Goal: Task Accomplishment & Management: Use online tool/utility

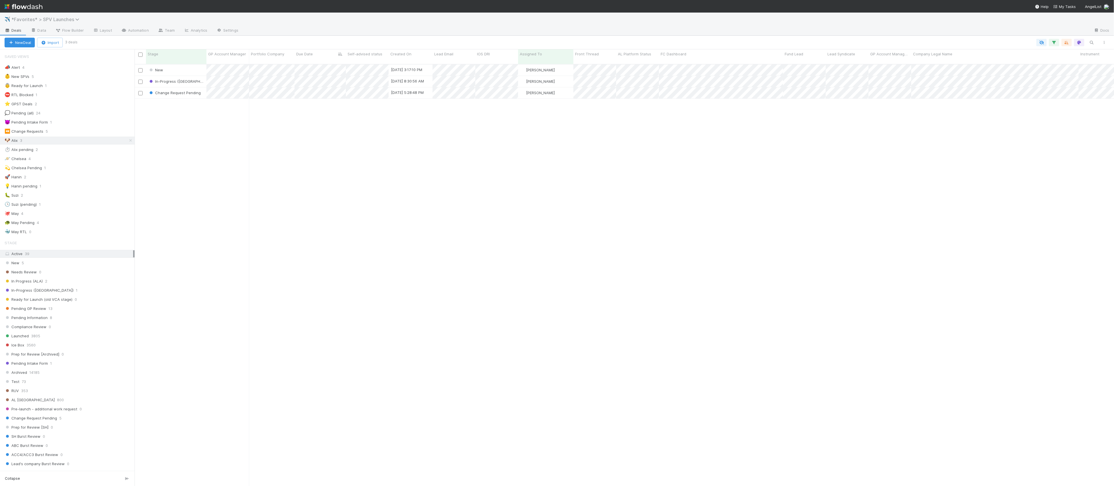
scroll to position [426, 980]
click at [57, 17] on span "*Favorites* > SPV Launches" at bounding box center [46, 20] width 71 height 6
type input "opt"
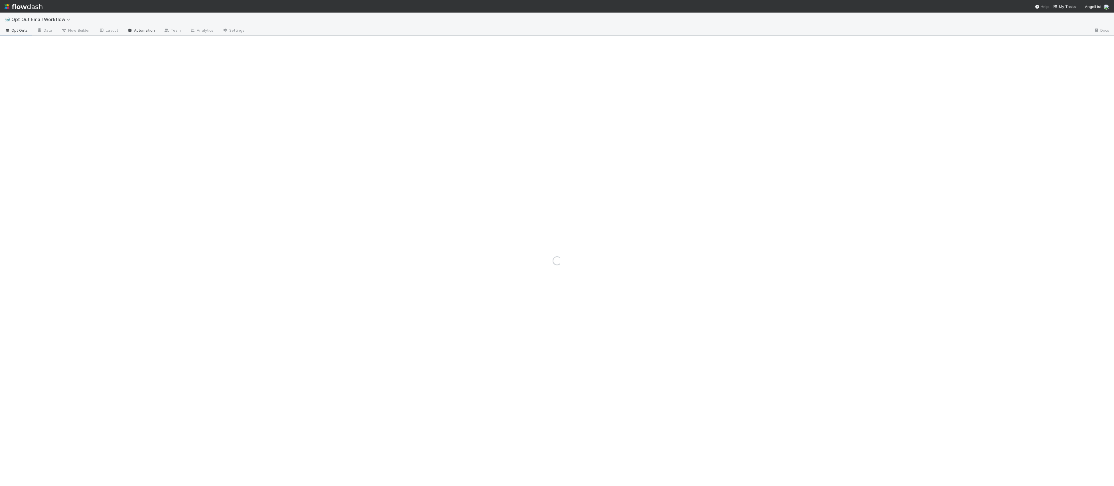
click at [140, 32] on link "Automation" at bounding box center [141, 30] width 37 height 9
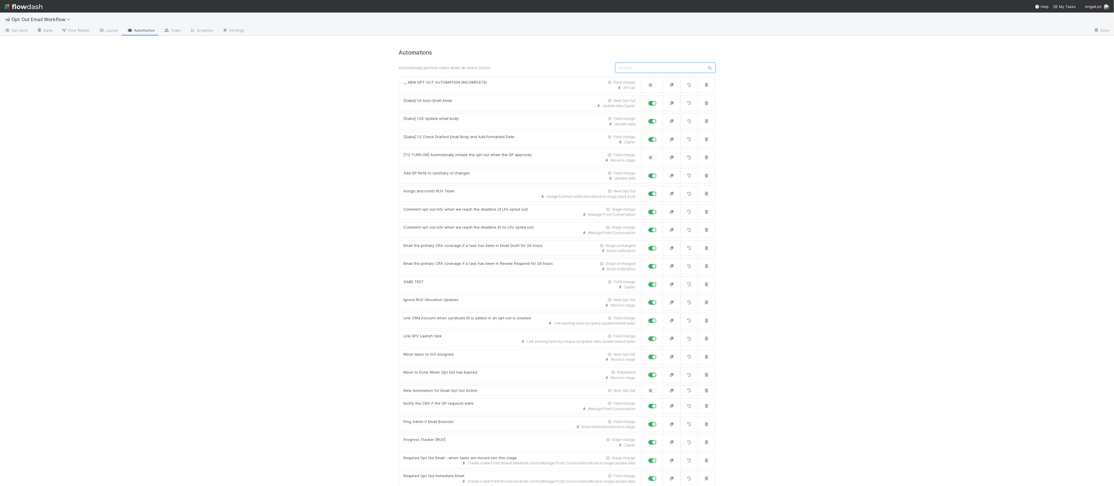
click at [641, 70] on input "text" at bounding box center [666, 68] width 100 height 10
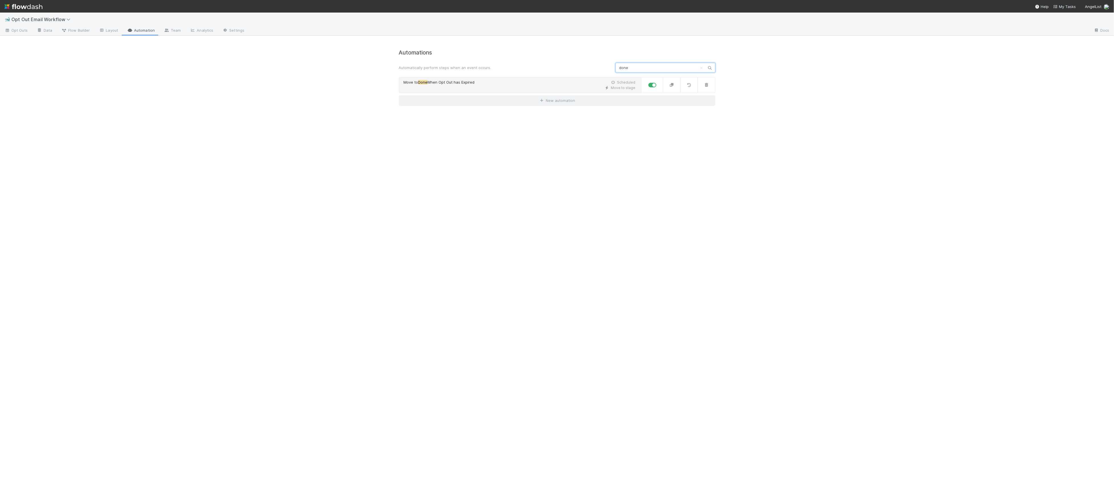
type input "done"
click at [512, 89] on div "Move to stage" at bounding box center [520, 87] width 232 height 5
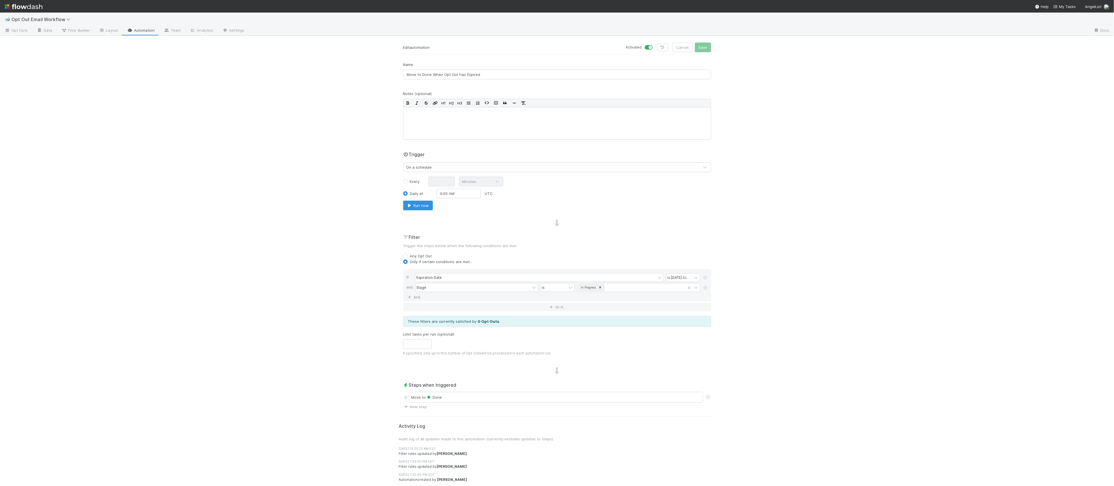
scroll to position [0, 0]
click at [547, 197] on div "Daily at 9:00 AM UTC" at bounding box center [557, 193] width 316 height 10
click at [774, 274] on div "🐋 Opt Out Email Workflow Opt Outs Data Flow Builder Layout Automation Team Anal…" at bounding box center [557, 249] width 1114 height 473
click at [690, 280] on div "is [DATE] (UTC)" at bounding box center [678, 277] width 23 height 5
click at [823, 280] on div "🐋 Opt Out Email Workflow Opt Outs Data Flow Builder Layout Automation Team Anal…" at bounding box center [557, 249] width 1114 height 473
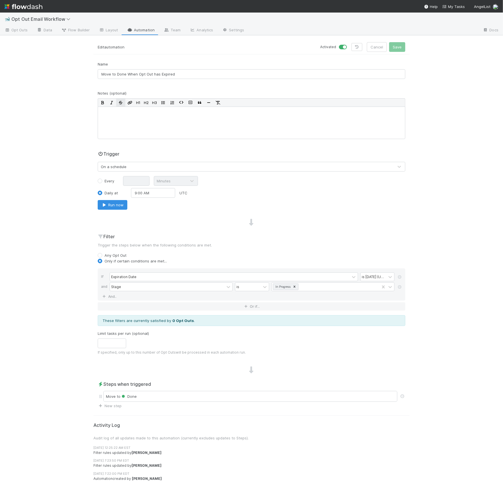
drag, startPoint x: 40, startPoint y: 89, endPoint x: 125, endPoint y: 98, distance: 85.2
click at [40, 89] on div "🐋 Opt Out Email Workflow Opt Outs Data Flow Builder Layout Automation Team Anal…" at bounding box center [251, 247] width 503 height 469
click at [110, 180] on label "Every" at bounding box center [110, 181] width 10 height 6
click at [102, 180] on input "Every" at bounding box center [100, 180] width 5 height 5
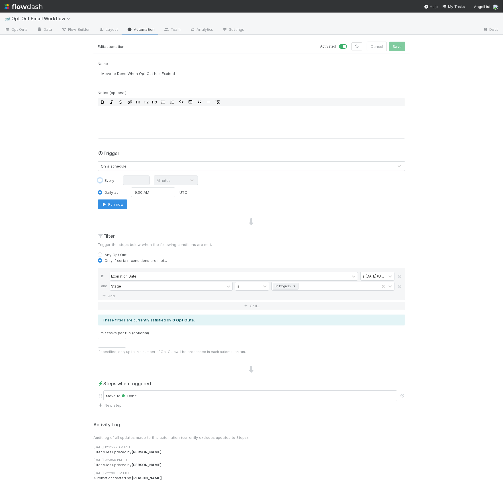
radio input "true"
click at [137, 180] on input "text" at bounding box center [136, 181] width 27 height 10
type input "5"
click at [214, 186] on div "Every 5 Minutes Daily at 9:00 AM UTC Run now" at bounding box center [252, 193] width 308 height 34
click at [447, 287] on div "🐋 Opt Out Email Workflow Opt Outs Data Flow Builder Layout Automation Team Anal…" at bounding box center [251, 247] width 503 height 469
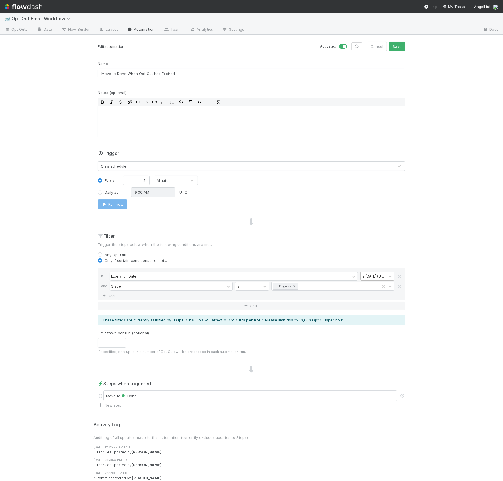
click at [380, 280] on div "is [DATE] (UTC)" at bounding box center [374, 276] width 26 height 8
click at [372, 348] on div "is before" at bounding box center [378, 349] width 34 height 10
click at [339, 280] on input "text" at bounding box center [333, 276] width 123 height 9
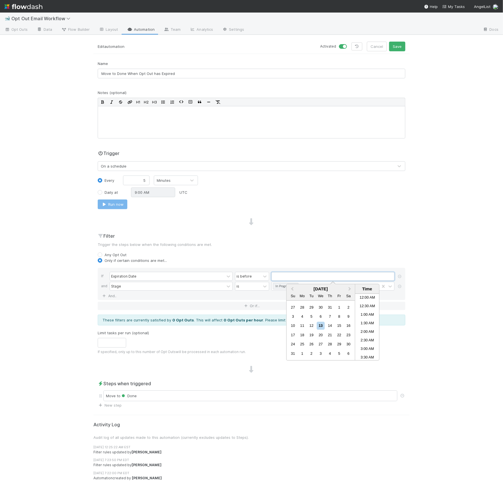
scroll to position [185, 0]
drag, startPoint x: 339, startPoint y: 277, endPoint x: 328, endPoint y: 278, distance: 11.2
click at [339, 277] on input "text" at bounding box center [333, 276] width 123 height 9
click at [292, 279] on input "text" at bounding box center [333, 276] width 123 height 9
type input "now"
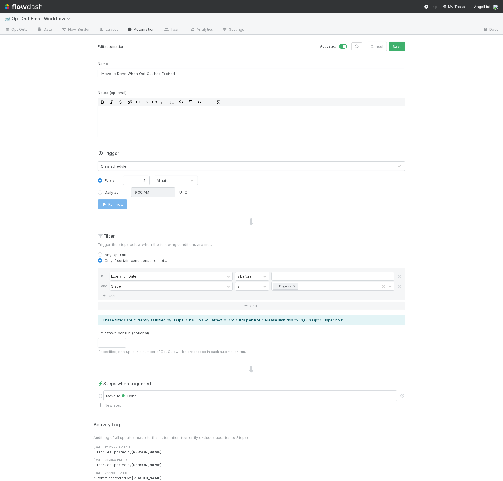
click at [291, 269] on div "If Expiration Date is before and Stage is In Progress And.." at bounding box center [252, 284] width 308 height 32
click at [292, 277] on input "text" at bounding box center [333, 276] width 123 height 9
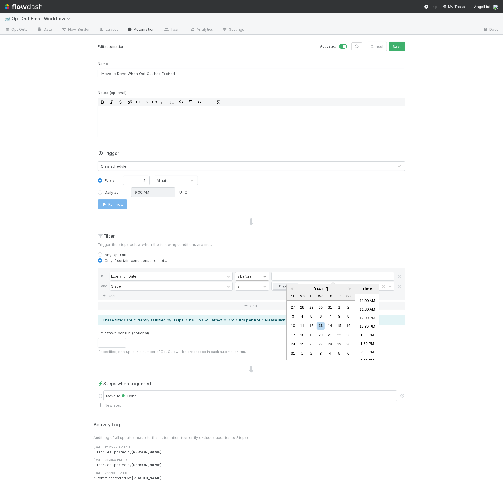
click at [262, 277] on icon at bounding box center [265, 277] width 6 height 6
drag, startPoint x: 255, startPoint y: 313, endPoint x: 279, endPoint y: 301, distance: 26.9
click at [255, 313] on div "is on or before" at bounding box center [252, 316] width 34 height 10
click at [289, 279] on input "text" at bounding box center [333, 276] width 123 height 9
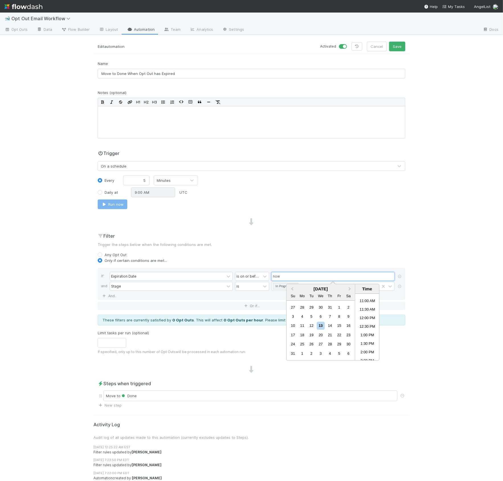
type input "now"
click at [285, 243] on p "Trigger the steps below when the following conditions are met." at bounding box center [252, 245] width 308 height 6
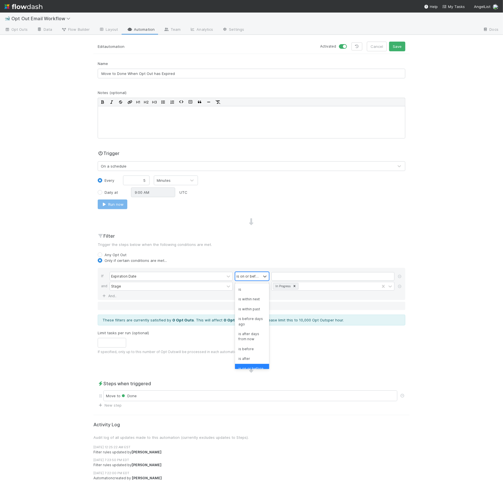
click at [260, 278] on div "is on or before" at bounding box center [248, 276] width 26 height 8
click at [254, 320] on div "time is before (UTC)" at bounding box center [252, 315] width 34 height 15
click at [291, 277] on input "text" at bounding box center [333, 276] width 123 height 9
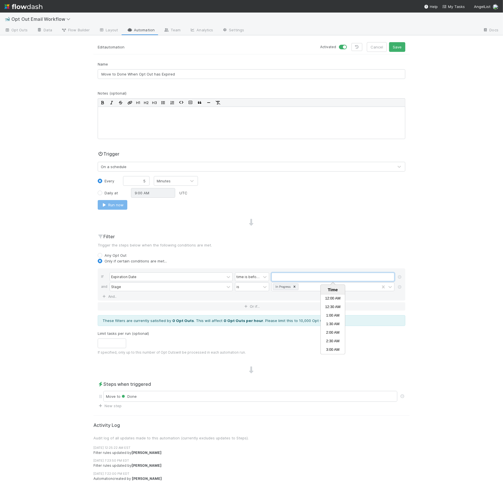
scroll to position [188, 0]
click at [316, 263] on div "Only if certain conditions are met..." at bounding box center [252, 261] width 308 height 6
click at [250, 275] on div "time is before (UTC)" at bounding box center [248, 276] width 23 height 5
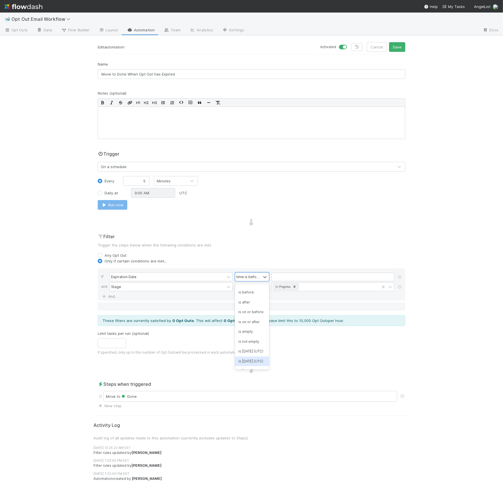
scroll to position [57, 0]
click at [253, 313] on div "is on or before" at bounding box center [252, 313] width 34 height 10
click at [322, 276] on input "text" at bounding box center [333, 277] width 123 height 9
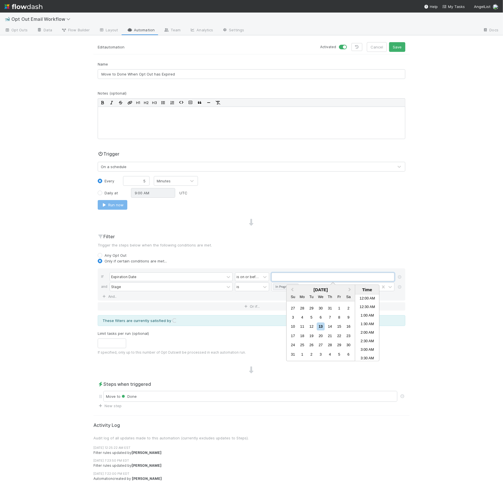
scroll to position [185, 0]
type input "now"
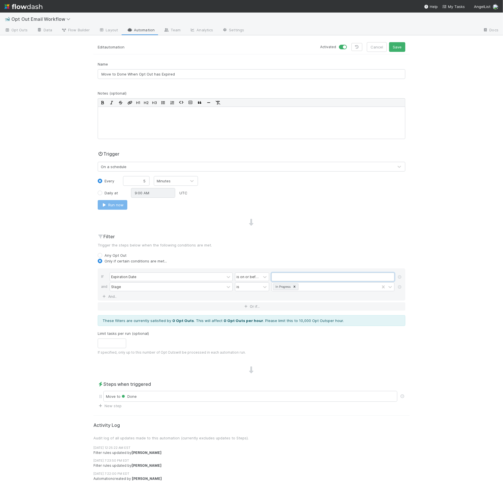
click at [335, 277] on input "text" at bounding box center [333, 277] width 123 height 9
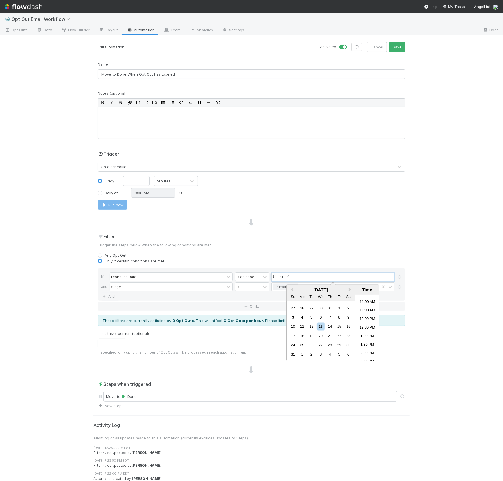
drag, startPoint x: 283, startPoint y: 277, endPoint x: 276, endPoint y: 277, distance: 6.6
click at [276, 277] on input "{{[DATE]}}" at bounding box center [333, 277] width 123 height 9
type input "{{current_Date_time}}"
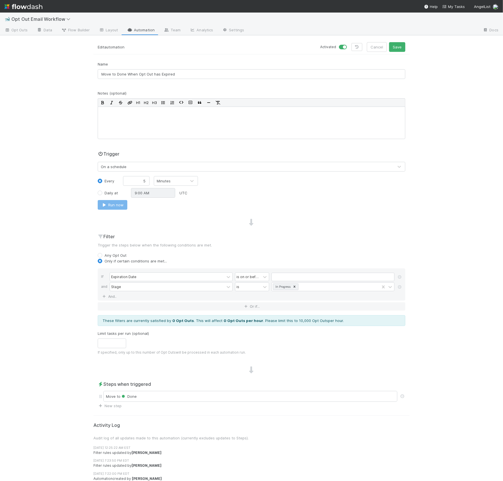
click at [288, 270] on div "If Expiration Date is on or before and Stage is In Progress And.." at bounding box center [252, 285] width 308 height 32
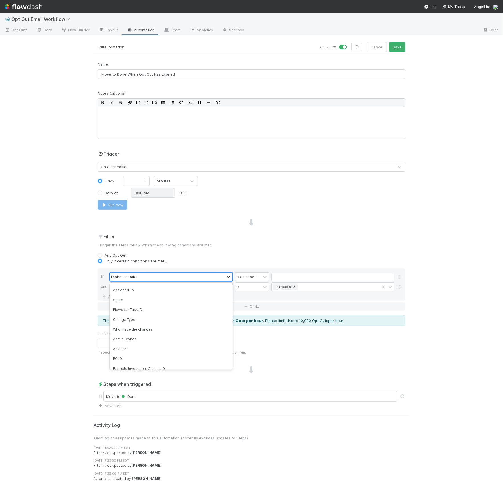
click at [227, 276] on icon at bounding box center [229, 277] width 6 height 6
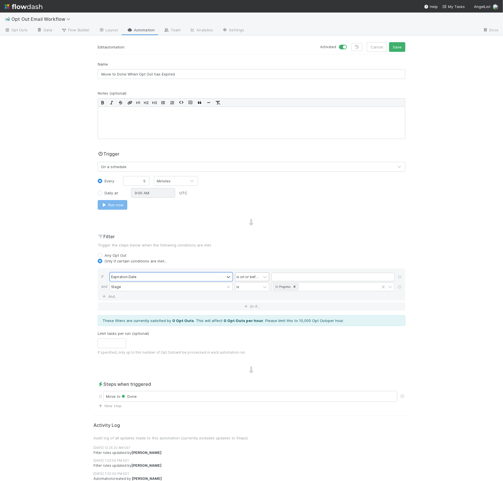
click at [261, 279] on div "is on or before" at bounding box center [248, 277] width 26 height 8
click at [259, 322] on div "is before days ago" at bounding box center [252, 322] width 34 height 15
click at [378, 278] on input "Name" at bounding box center [378, 277] width 11 height 9
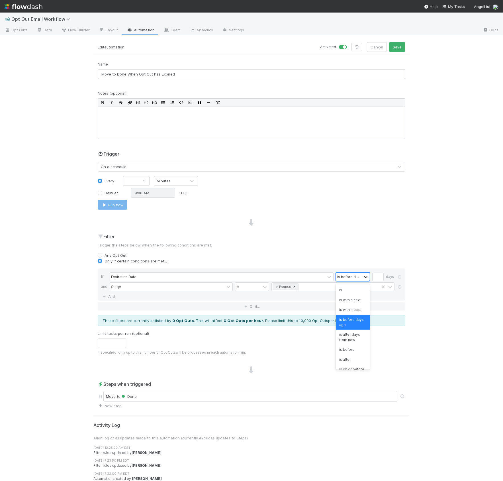
click at [366, 275] on icon at bounding box center [366, 277] width 6 height 6
click at [352, 356] on div "is after" at bounding box center [353, 360] width 34 height 10
click at [389, 280] on input "text" at bounding box center [333, 277] width 123 height 9
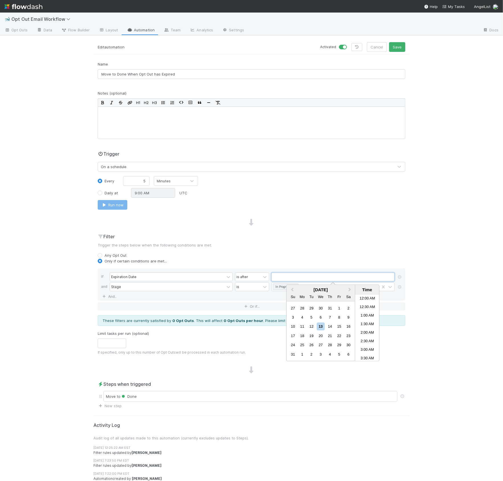
scroll to position [185, 0]
click at [257, 281] on div "is after" at bounding box center [248, 277] width 26 height 8
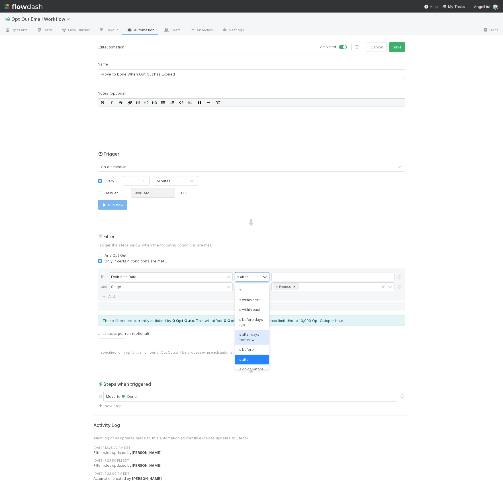
click at [260, 340] on div "is after days from now" at bounding box center [252, 337] width 34 height 15
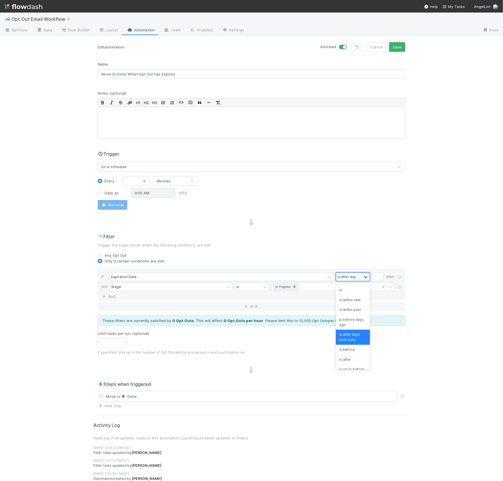
click at [364, 276] on icon at bounding box center [366, 277] width 6 height 6
click at [376, 276] on input "Name" at bounding box center [378, 277] width 11 height 9
type input "0"
click at [370, 264] on div "Only if certain conditions are met..." at bounding box center [252, 261] width 308 height 6
click at [11, 29] on span "Opt Outs" at bounding box center [16, 30] width 23 height 6
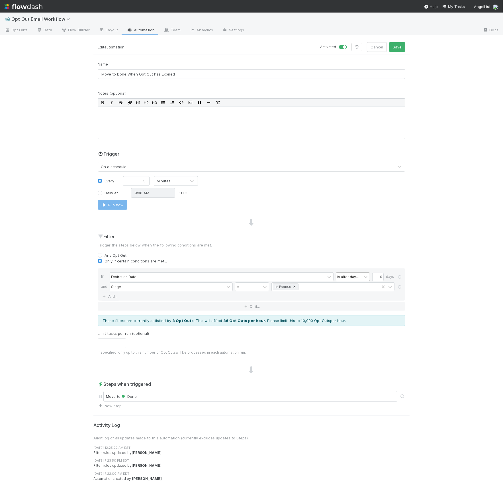
click at [339, 278] on div "is after days from now" at bounding box center [349, 276] width 23 height 5
click at [351, 323] on div "is before days ago" at bounding box center [353, 322] width 34 height 15
click at [373, 271] on div "If Expiration Date option is before days ago, selected. 0 results available. Se…" at bounding box center [252, 285] width 308 height 32
click at [168, 323] on div "These filters are currently satisfied by 1 Opt Out . This will affect 12 Opt Ou…" at bounding box center [252, 320] width 308 height 11
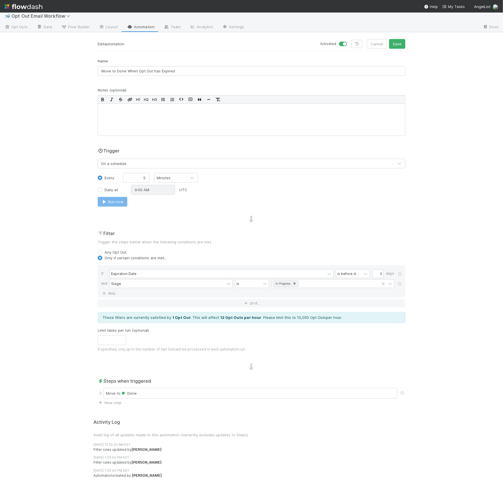
scroll to position [0, 0]
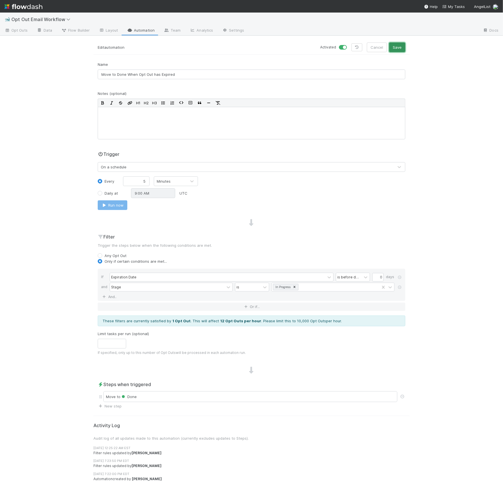
click at [395, 45] on button "Save" at bounding box center [397, 47] width 16 height 10
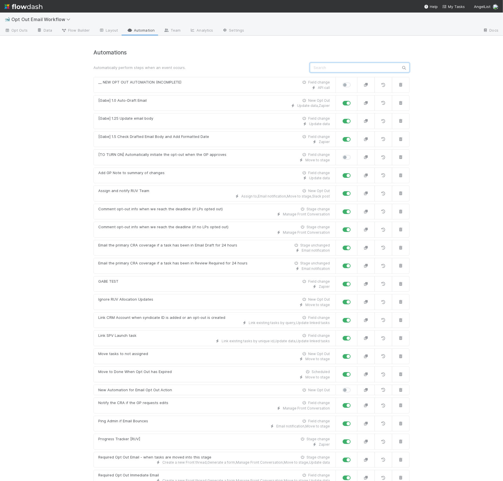
click at [318, 68] on input "text" at bounding box center [360, 68] width 100 height 10
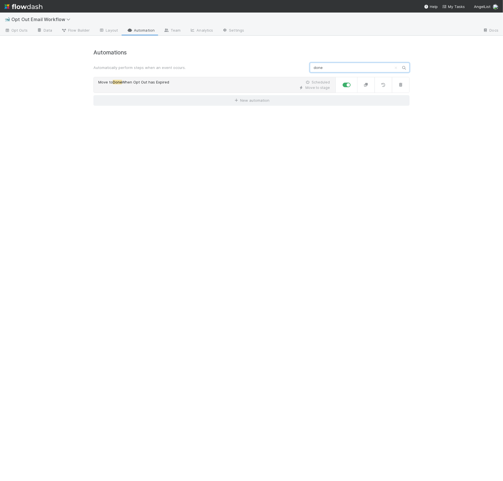
type input "done"
click at [208, 84] on div "Move to Done When Opt Out has Expired Scheduled" at bounding box center [214, 83] width 232 height 6
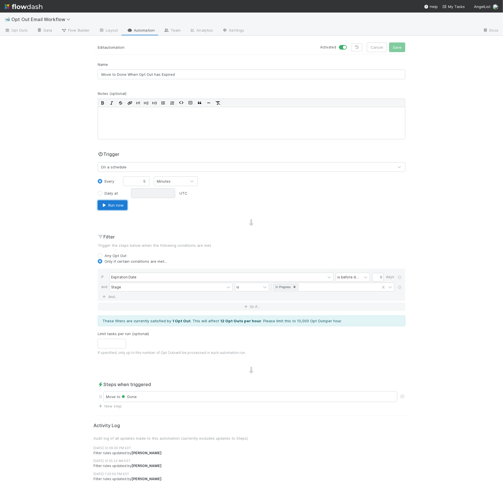
click at [119, 208] on button "Run now" at bounding box center [113, 205] width 30 height 10
click at [360, 50] on link at bounding box center [357, 47] width 11 height 8
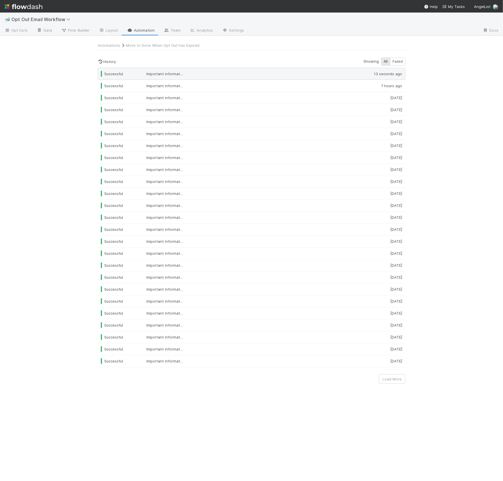
click at [196, 75] on div "Important information regarding your investment in micro1" at bounding box center [170, 74] width 57 height 6
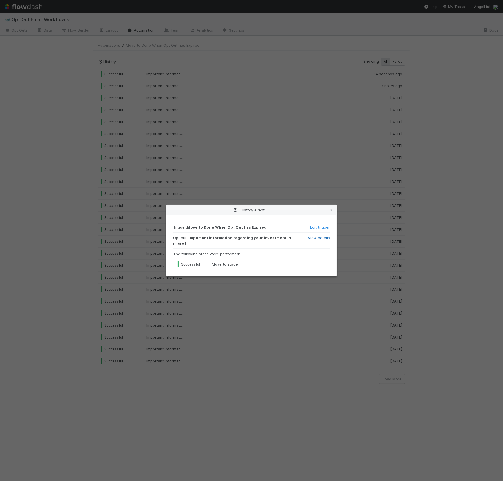
click at [320, 240] on link "View details" at bounding box center [319, 237] width 22 height 5
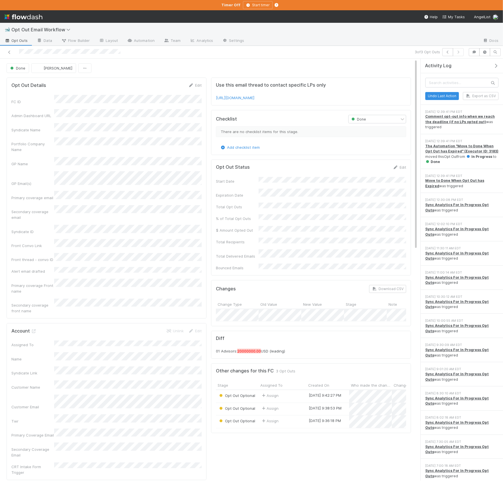
scroll to position [0, 0]
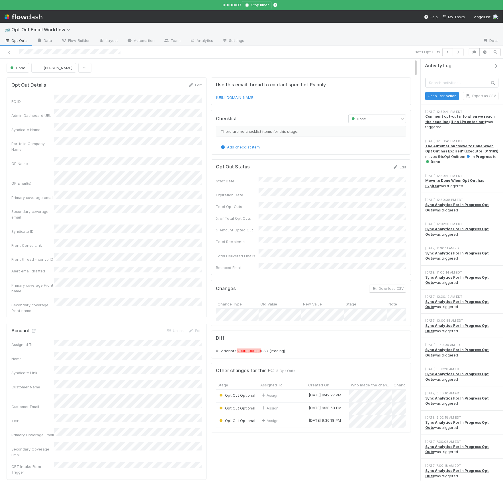
click at [211, 158] on div "Use this email thread to contact specific LPs only [URL][DOMAIN_NAME] Checklist…" at bounding box center [311, 281] width 205 height 412
click at [256, 9] on button "Stop timer" at bounding box center [257, 5] width 30 height 8
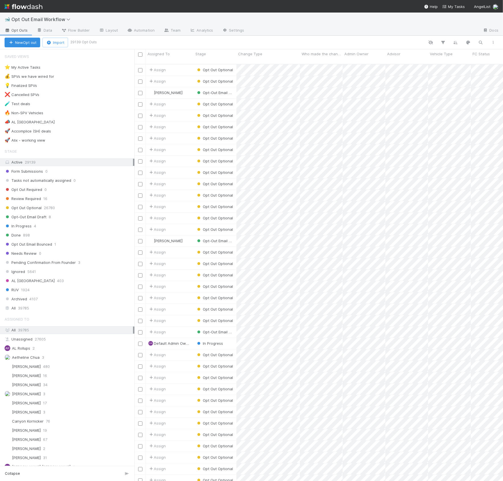
scroll to position [421, 369]
click at [46, 230] on div "In Progress 4" at bounding box center [70, 226] width 130 height 7
click at [57, 230] on div "In Progress 4" at bounding box center [70, 226] width 130 height 7
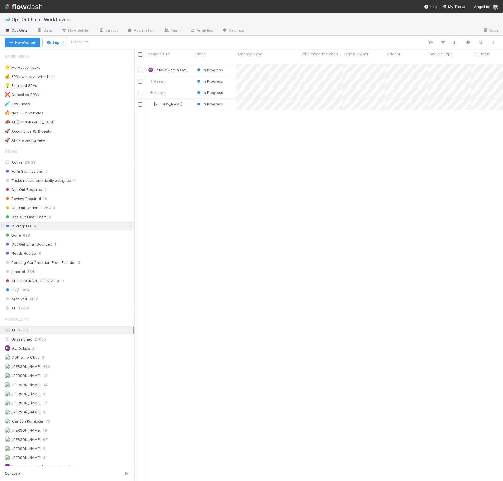
scroll to position [421, 369]
click at [232, 66] on div "In Progress" at bounding box center [215, 69] width 43 height 11
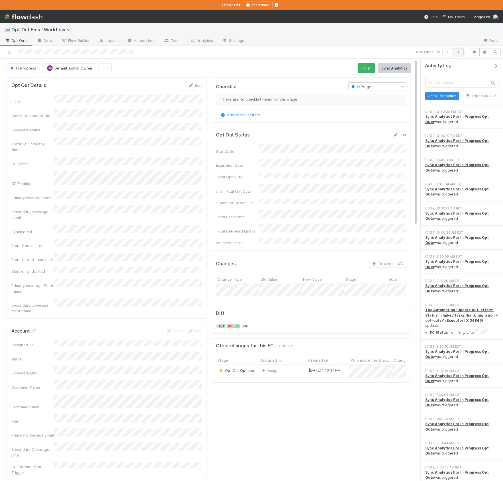
click at [459, 53] on icon "button" at bounding box center [459, 51] width 6 height 3
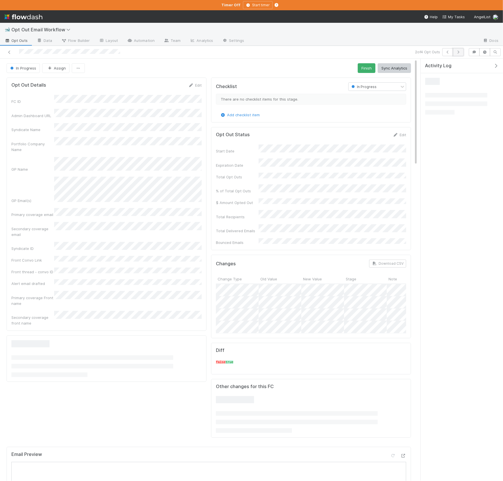
click at [459, 53] on icon "button" at bounding box center [459, 51] width 6 height 3
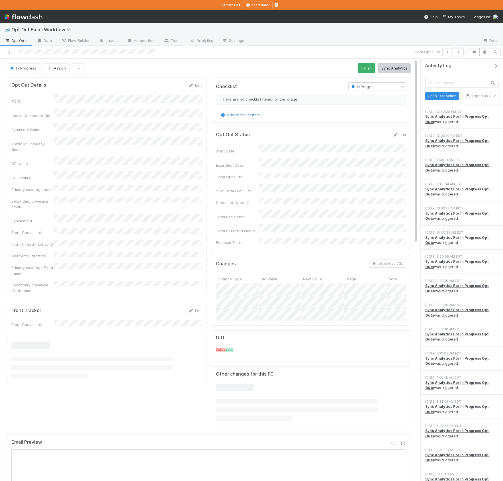
click at [459, 53] on icon "button" at bounding box center [459, 51] width 6 height 3
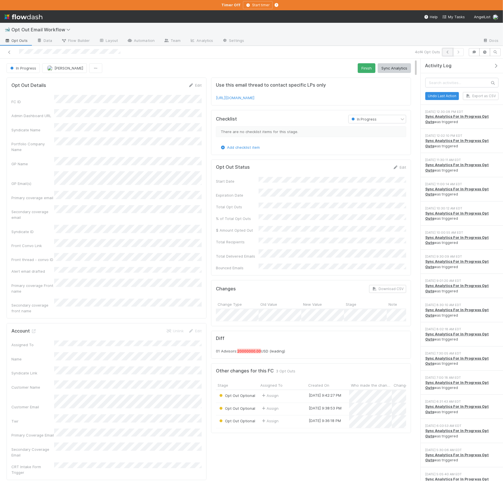
click at [448, 53] on icon "button" at bounding box center [448, 51] width 6 height 3
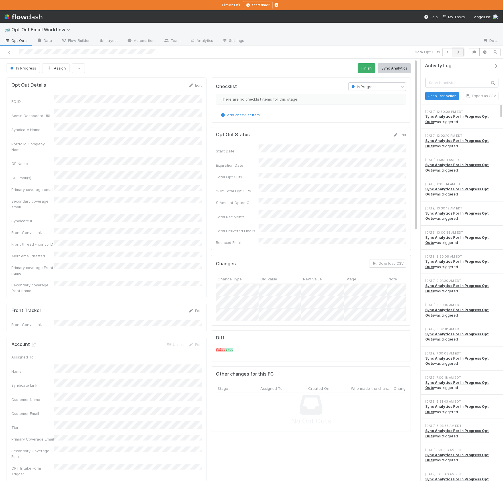
click at [458, 55] on button "button" at bounding box center [458, 52] width 11 height 8
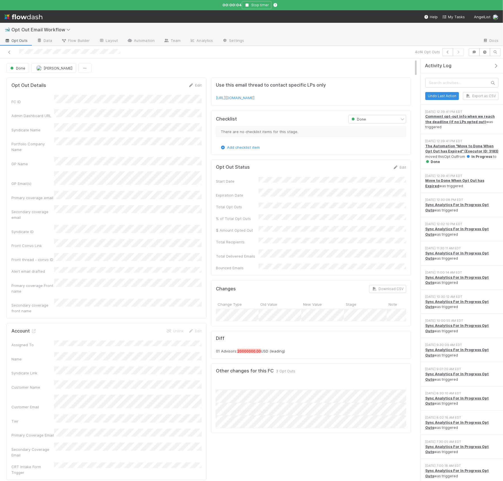
scroll to position [0, 343]
